Goal: Task Accomplishment & Management: Use online tool/utility

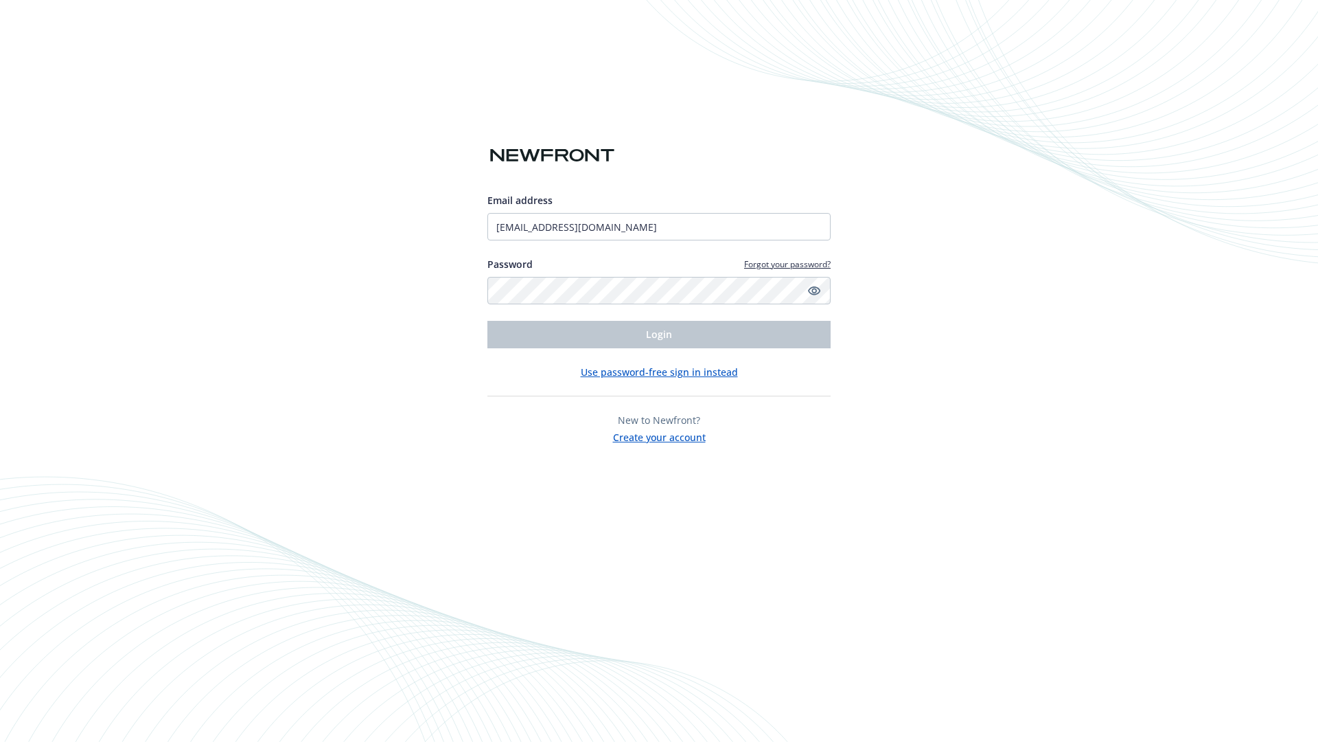
type input "[EMAIL_ADDRESS][DOMAIN_NAME]"
click at [659, 334] on span "Login" at bounding box center [659, 334] width 26 height 13
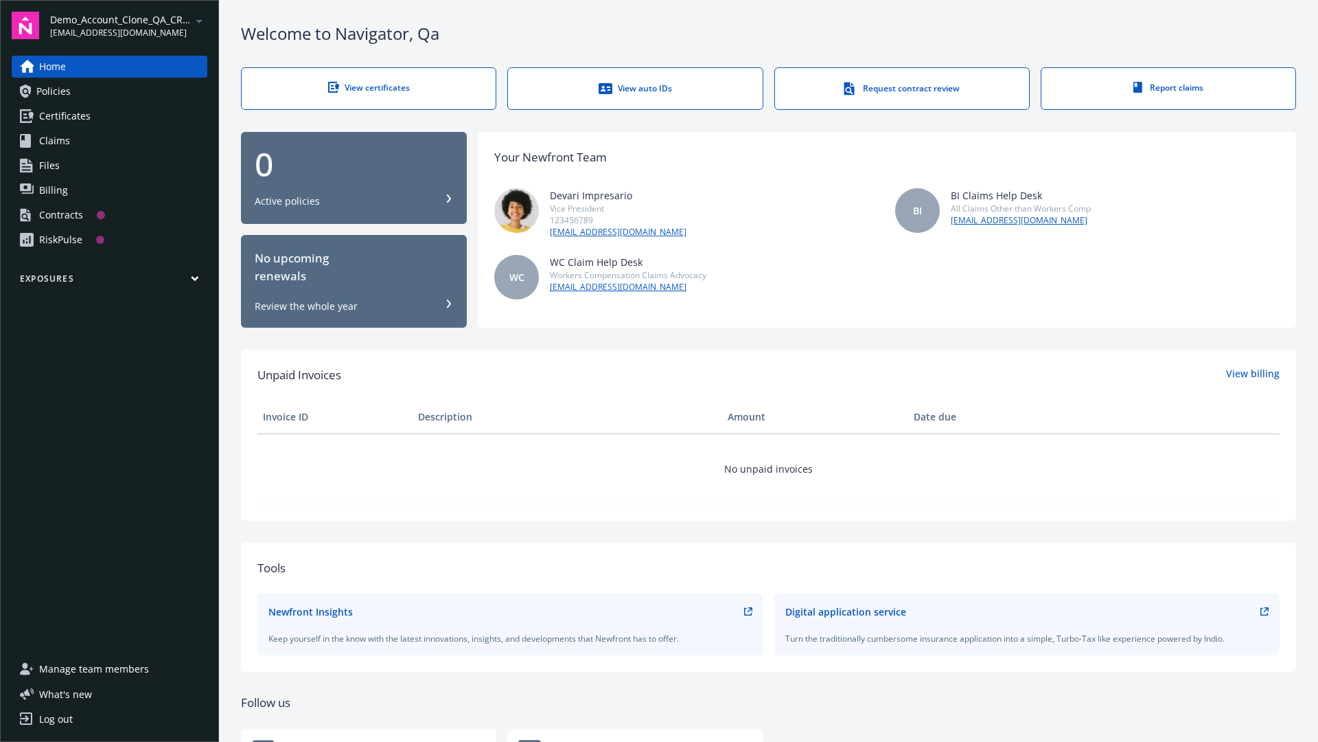
click at [128, 25] on span "Demo_Account_Clone_QA_CR_Tests_Prospect" at bounding box center [120, 19] width 141 height 14
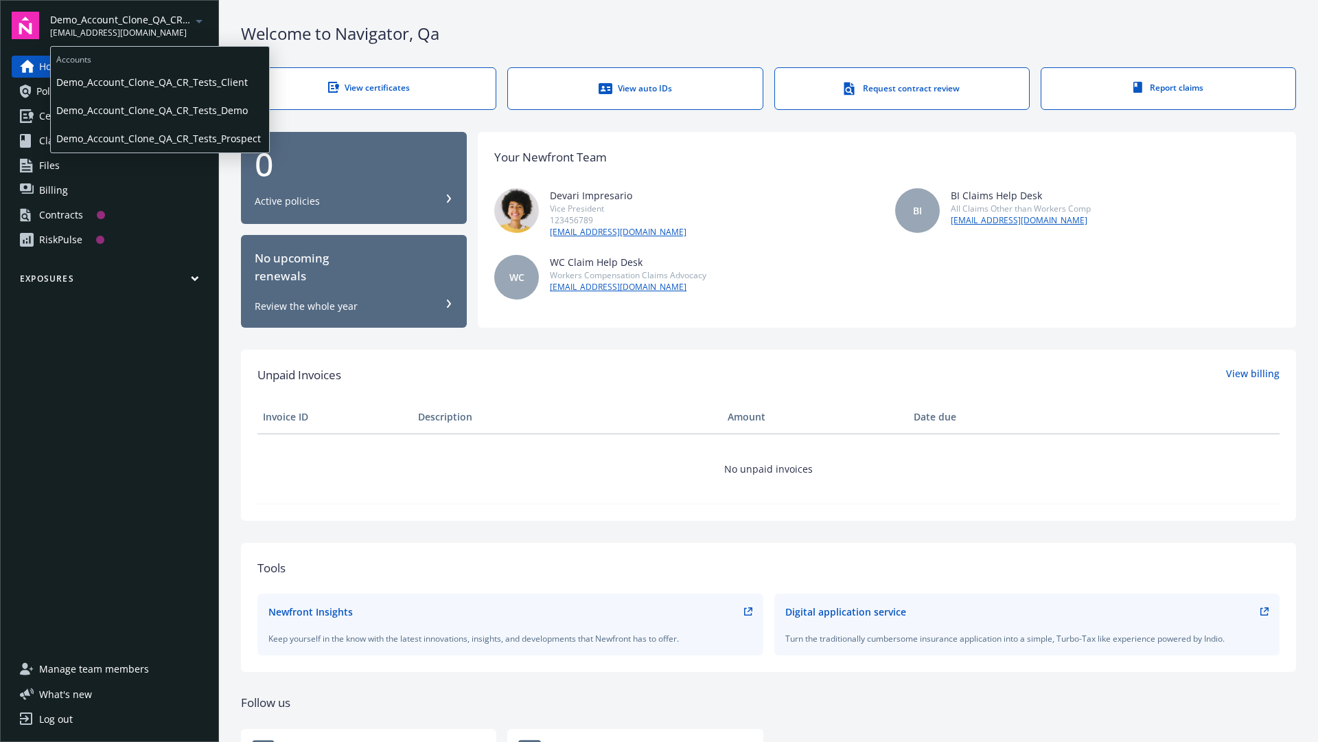
click at [159, 82] on span "Demo_Account_Clone_QA_CR_Tests_Client" at bounding box center [159, 82] width 207 height 28
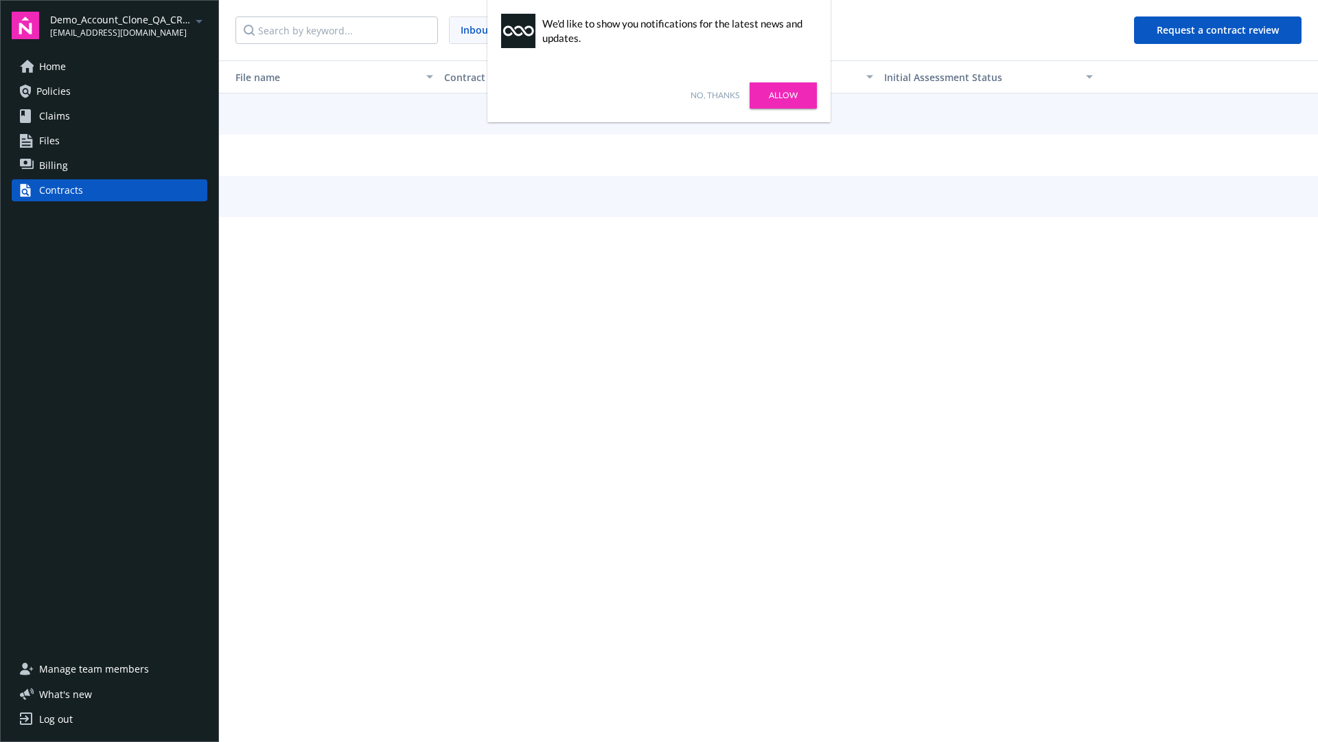
click at [715, 95] on link "No, thanks" at bounding box center [715, 95] width 49 height 12
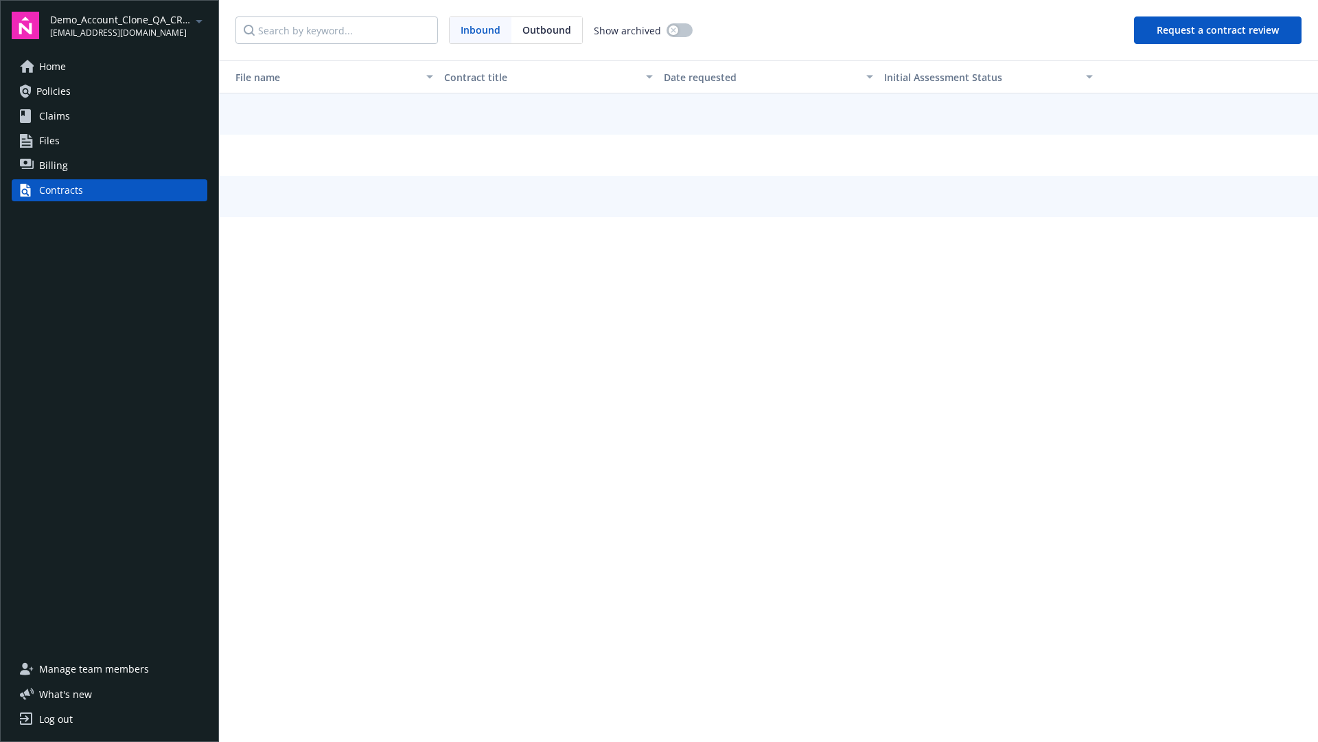
click at [1219, 30] on button "Request a contract review" at bounding box center [1218, 29] width 168 height 27
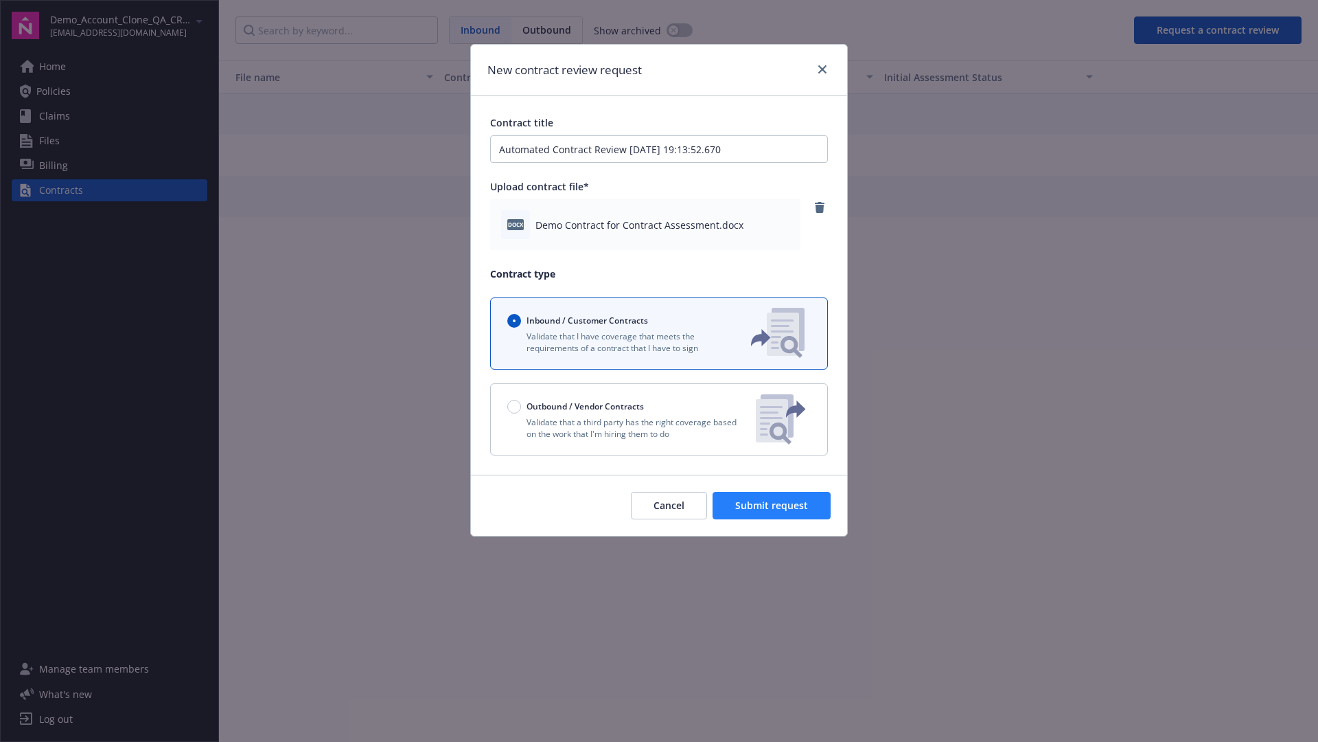
type input "Automated Contract Review [DATE] 19:13:52.670"
click at [772, 505] on span "Submit request" at bounding box center [771, 504] width 73 height 13
